Goal: Task Accomplishment & Management: Manage account settings

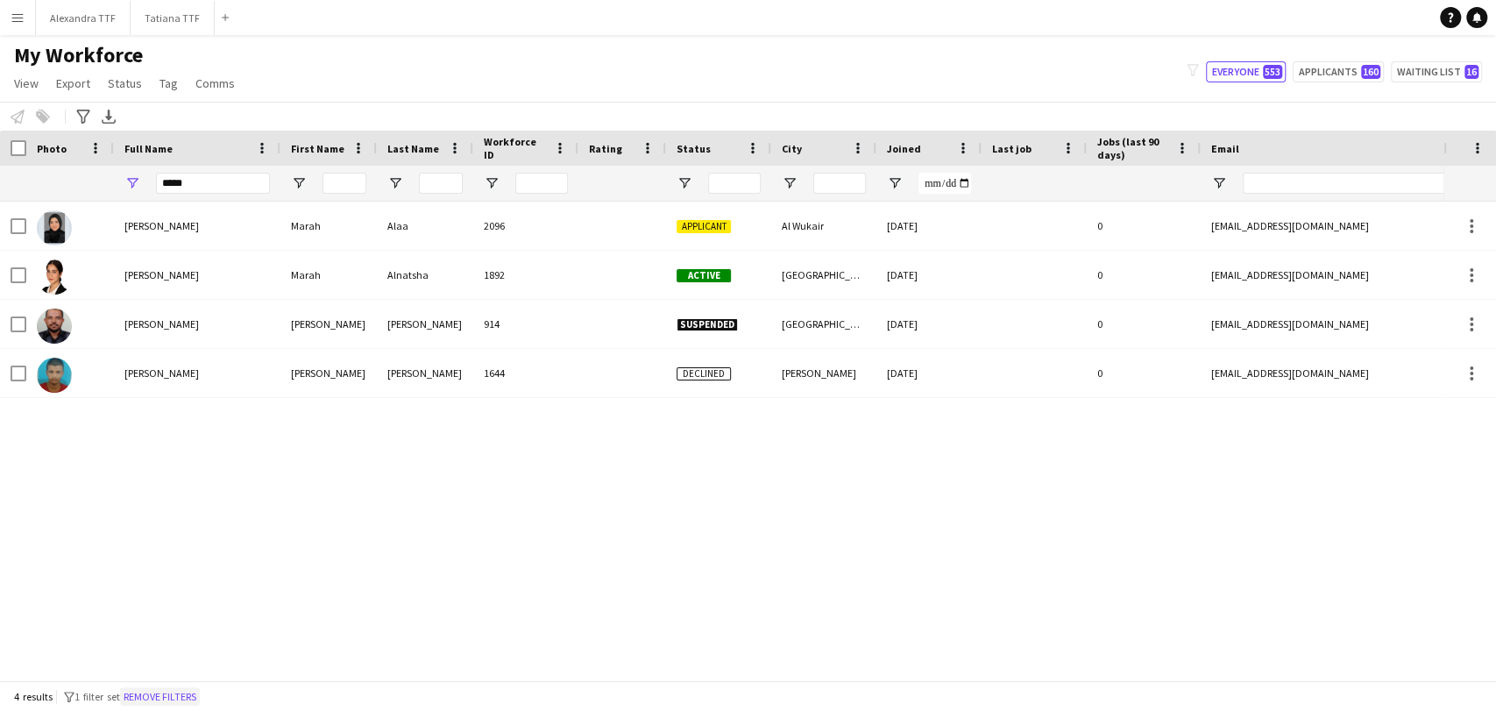
click at [150, 700] on button "Remove filters" at bounding box center [160, 696] width 80 height 19
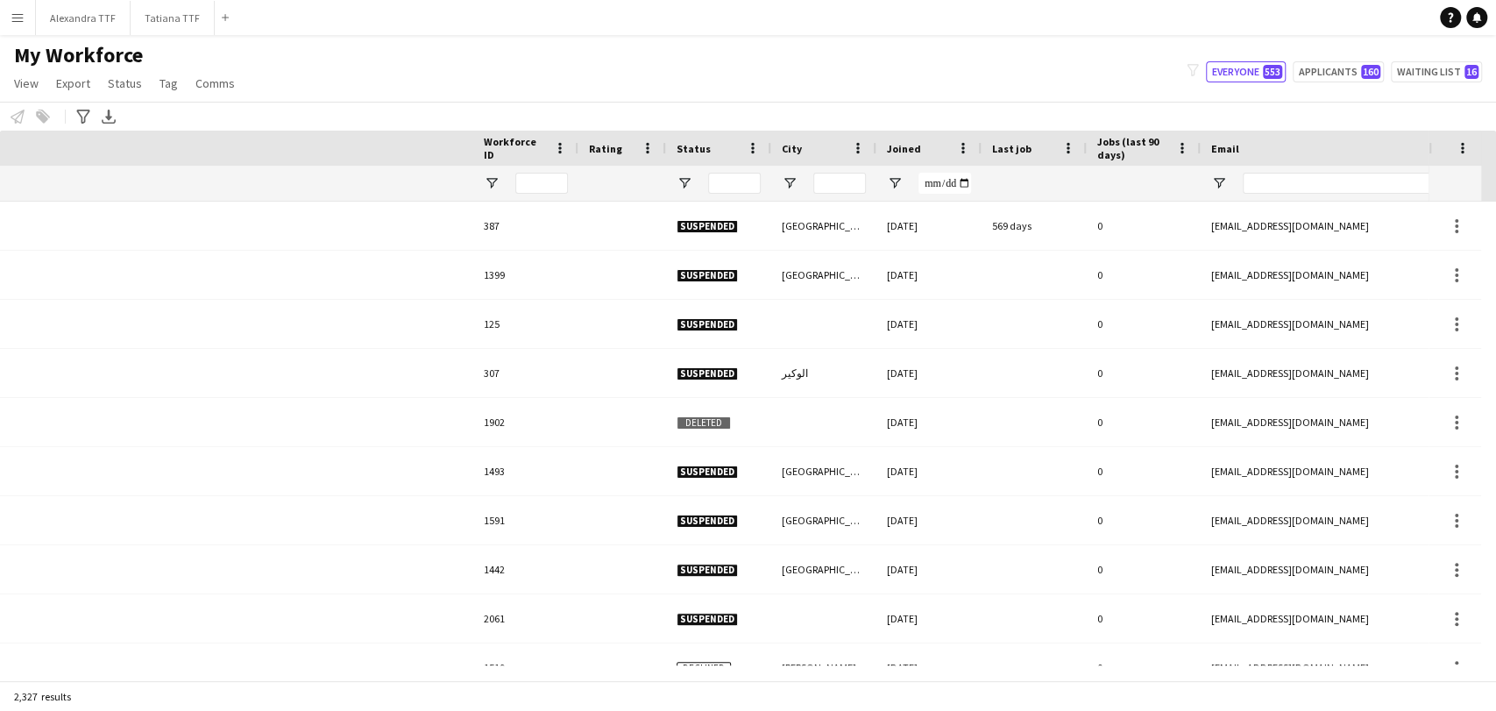
scroll to position [0, 726]
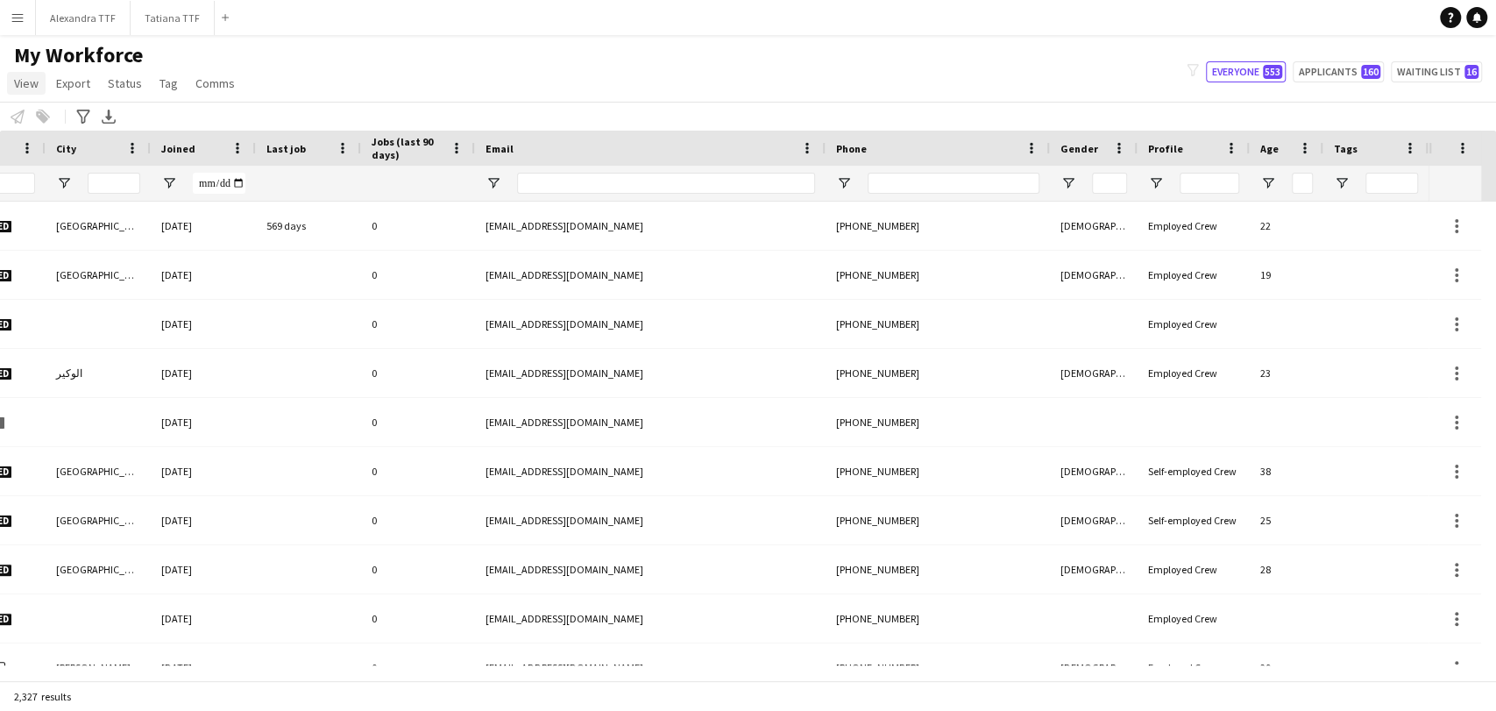
click at [18, 81] on span "View" at bounding box center [26, 83] width 25 height 16
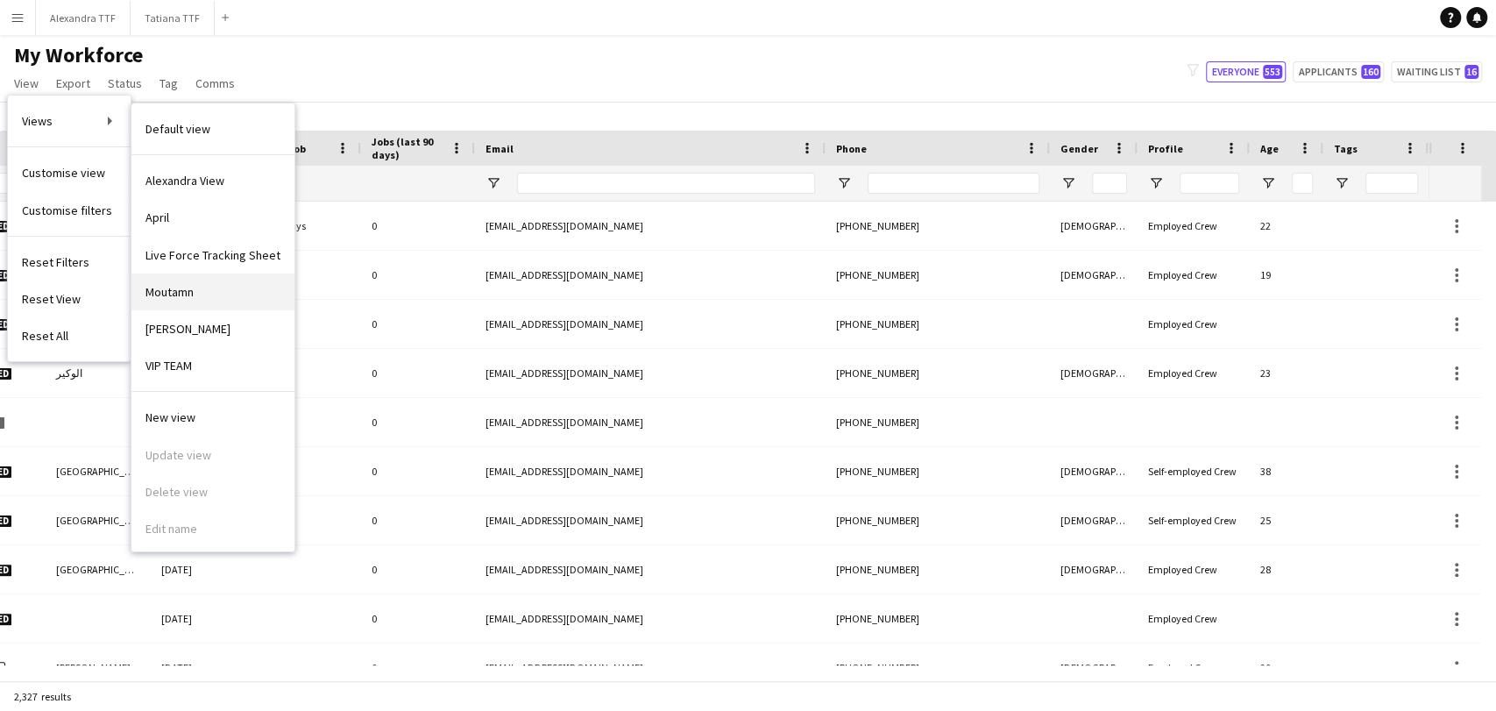
scroll to position [2, 0]
drag, startPoint x: 170, startPoint y: 218, endPoint x: 161, endPoint y: 216, distance: 9.2
click at [161, 216] on span "April" at bounding box center [158, 216] width 24 height 16
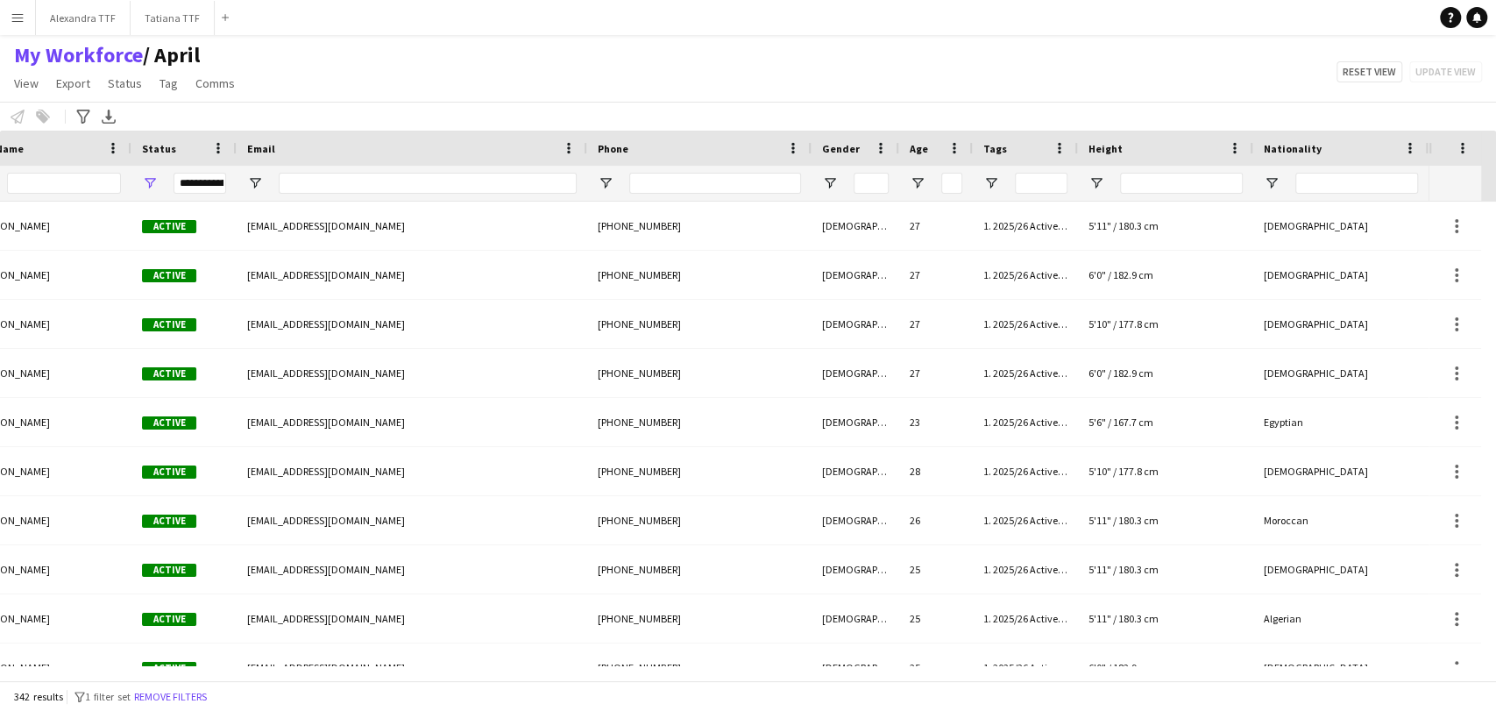
scroll to position [0, 149]
click at [163, 44] on span "/ April" at bounding box center [171, 55] width 57 height 26
click at [1440, 71] on div "Reset view Update view" at bounding box center [1406, 71] width 181 height 21
click at [1373, 65] on button "Reset view" at bounding box center [1370, 71] width 66 height 21
click at [18, 86] on span "View" at bounding box center [26, 83] width 25 height 16
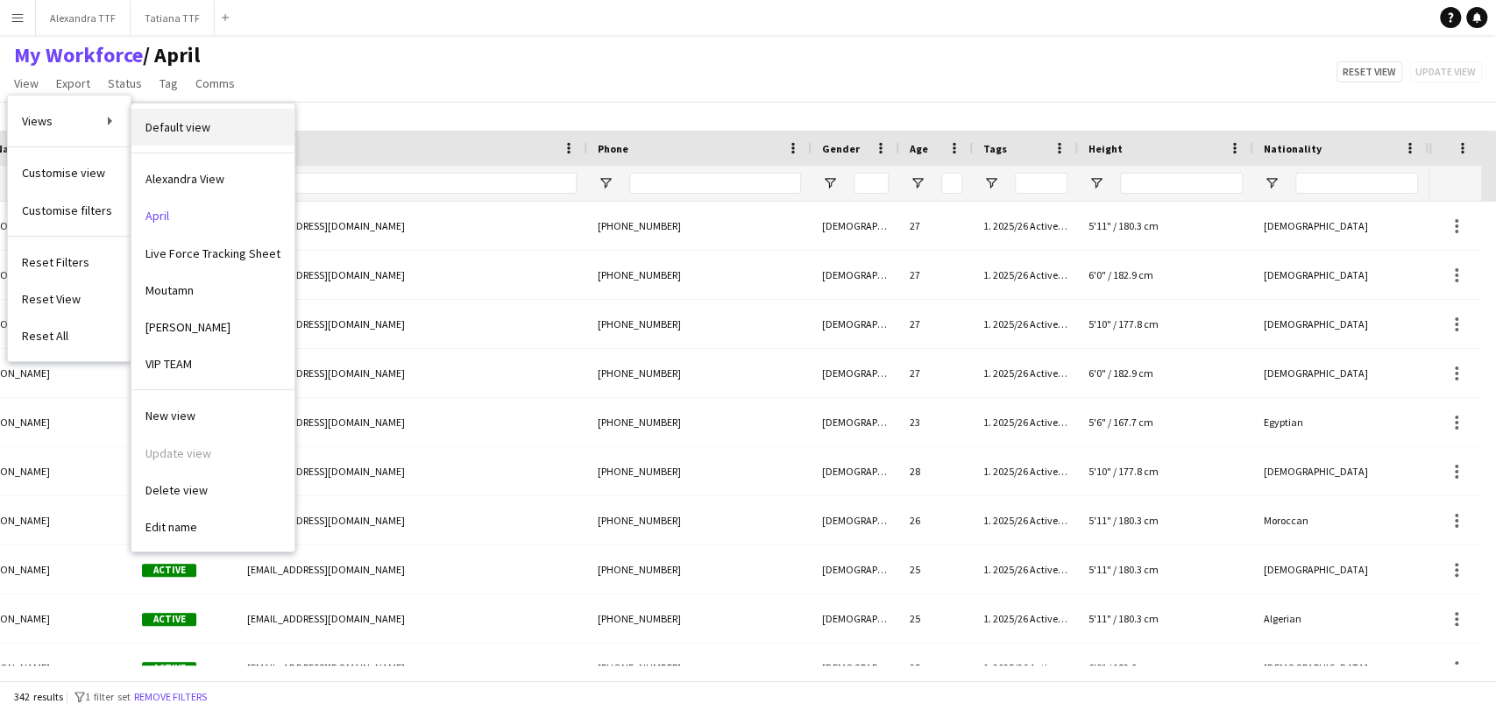
click at [197, 127] on span "Default view" at bounding box center [178, 127] width 65 height 16
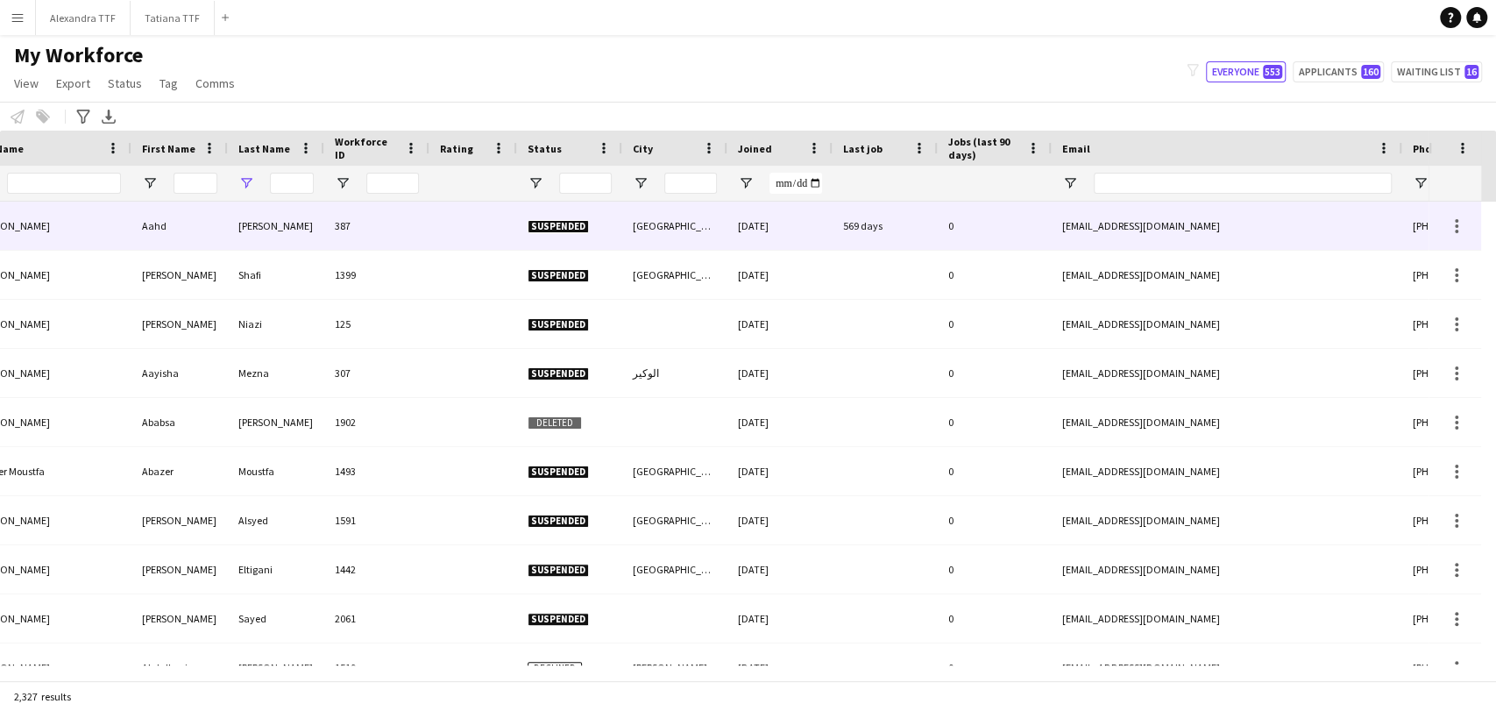
type input "**********"
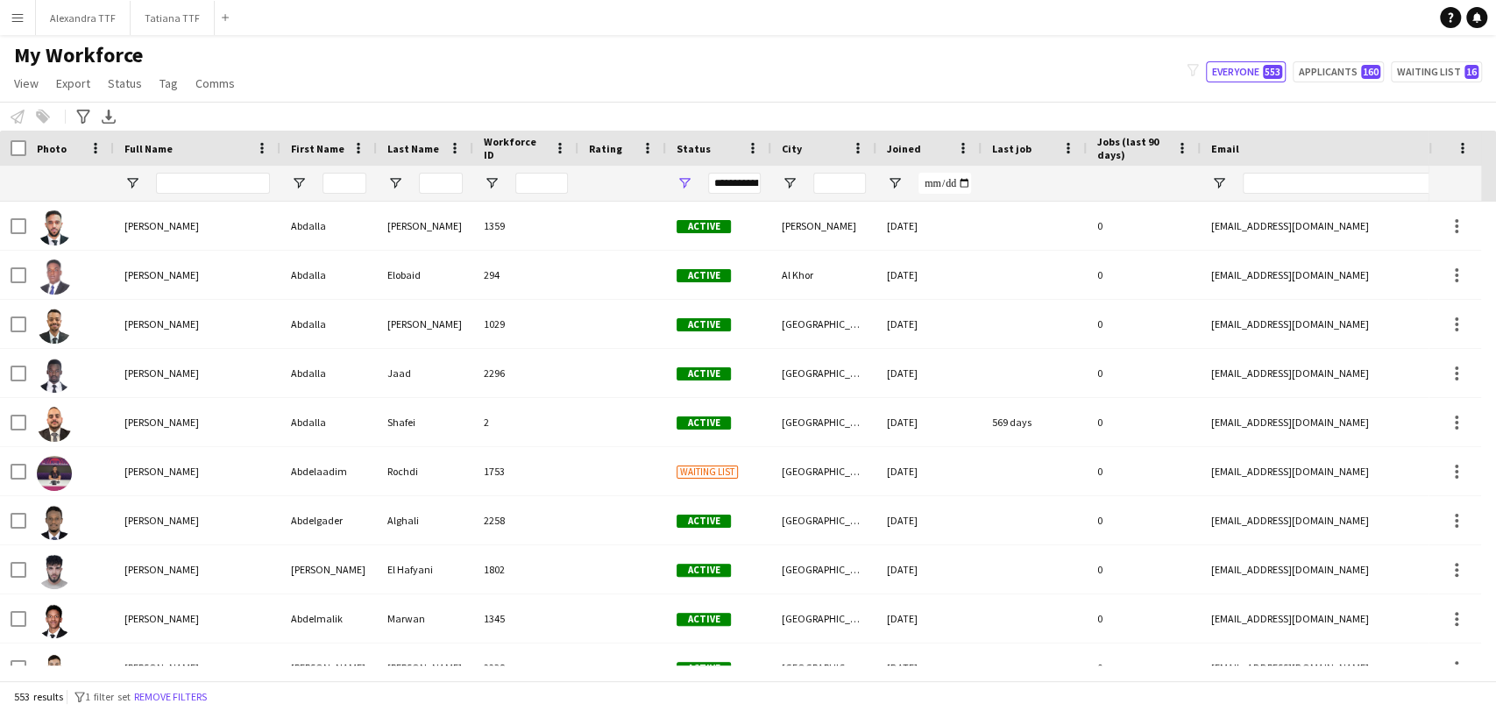
click at [1431, 110] on div "Notify workforce Add to tag Select at least one crew to tag him or her. Advance…" at bounding box center [748, 116] width 1496 height 29
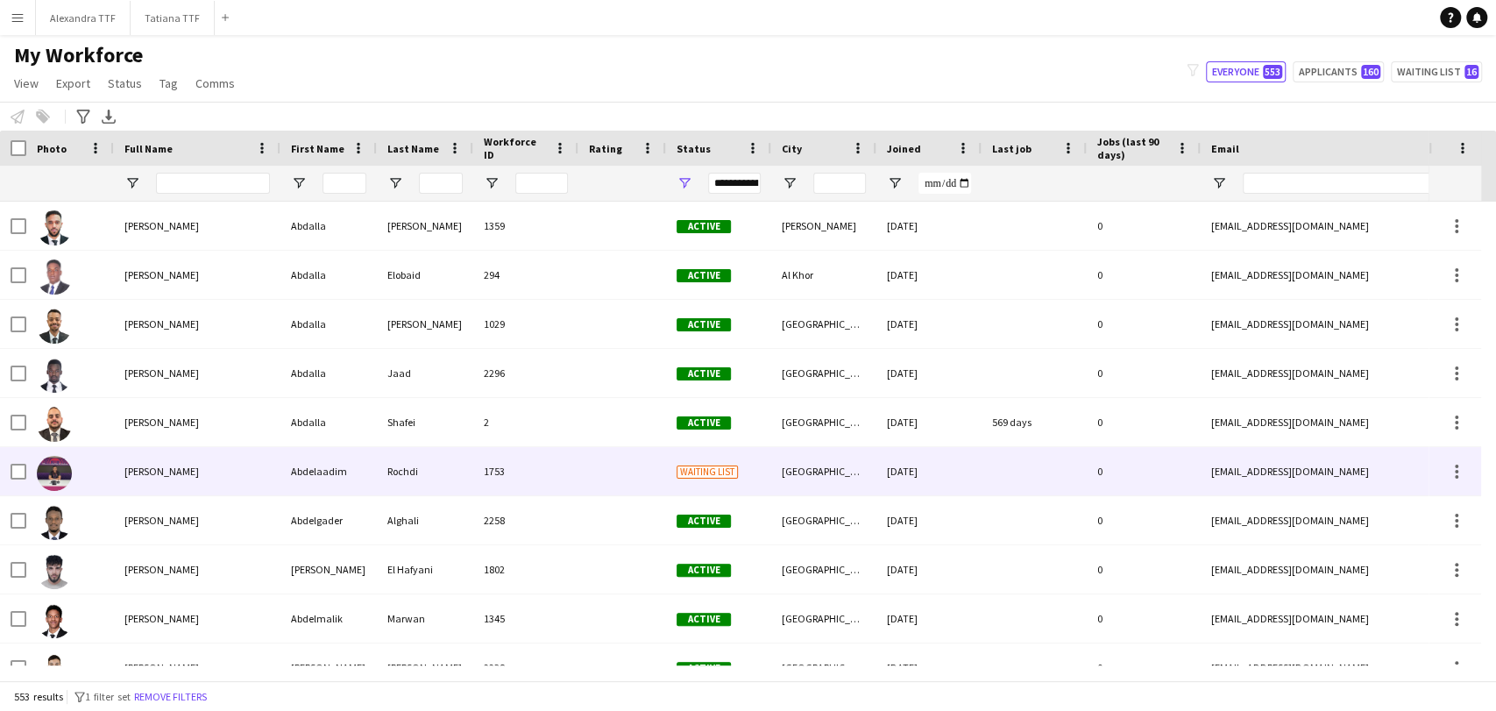
click at [202, 461] on div "[PERSON_NAME]" at bounding box center [197, 471] width 167 height 48
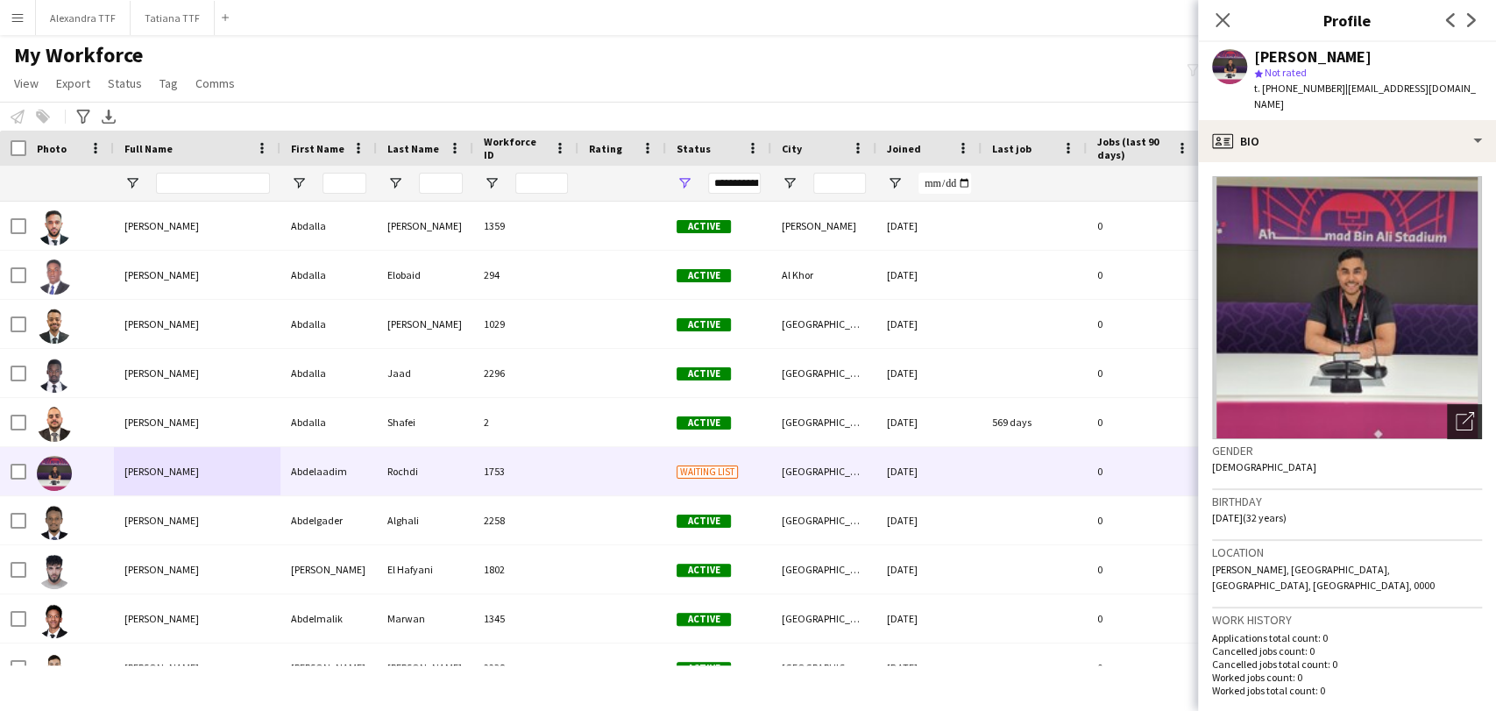
click at [1459, 415] on div "Open photos pop-in" at bounding box center [1464, 421] width 35 height 35
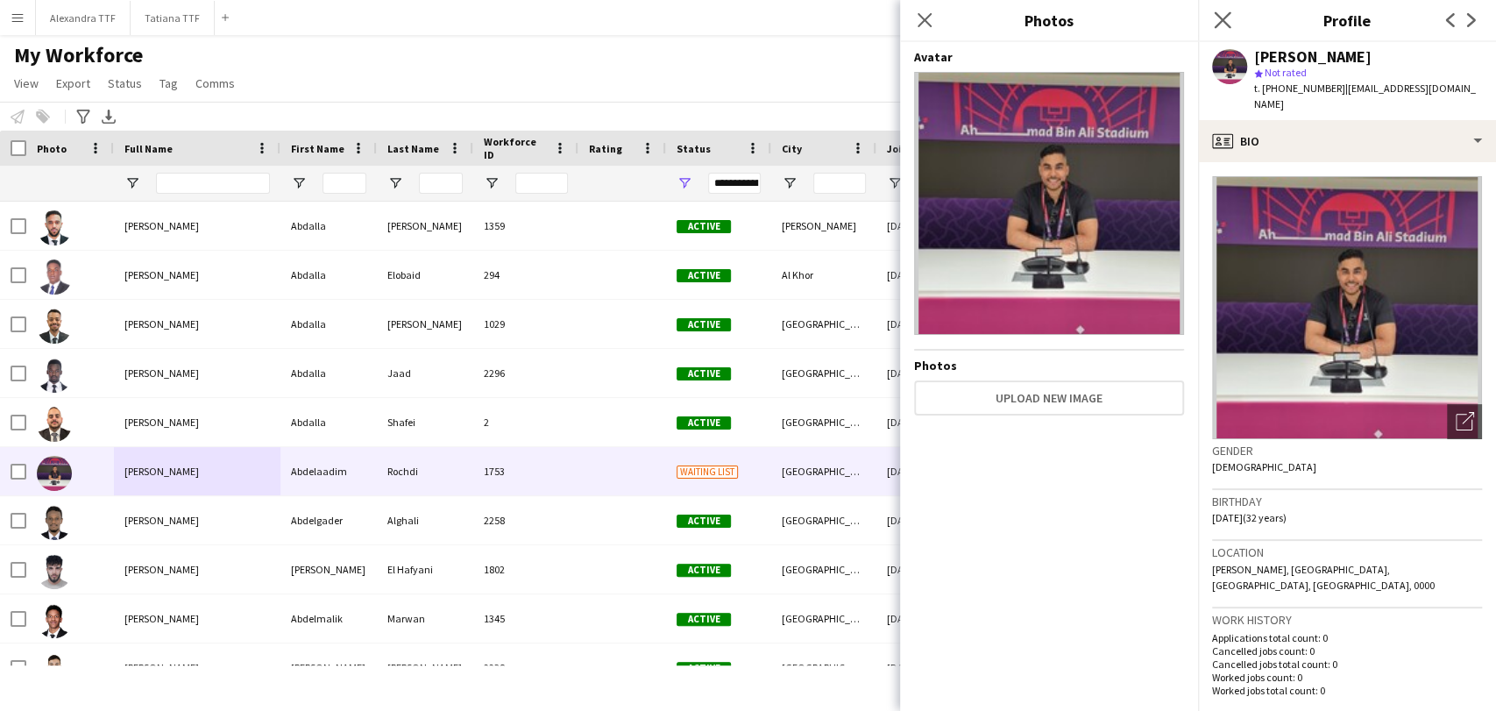
click at [1221, 29] on app-icon "Close pop-in" at bounding box center [1223, 20] width 25 height 25
